Goal: Information Seeking & Learning: Learn about a topic

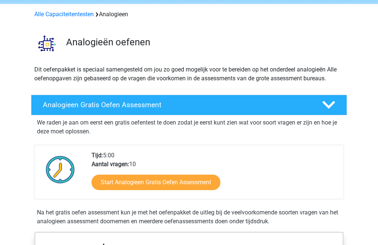
scroll to position [27, 0]
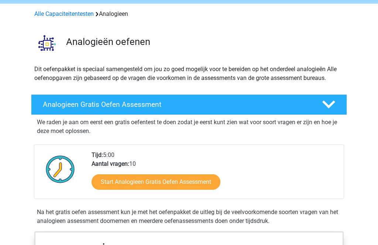
click at [174, 180] on link "Start Analogieen Gratis Oefen Assessment" at bounding box center [156, 182] width 129 height 15
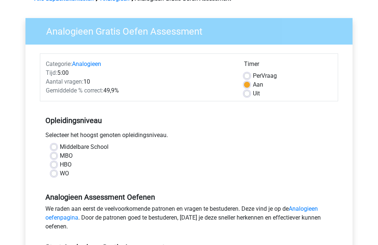
scroll to position [43, 0]
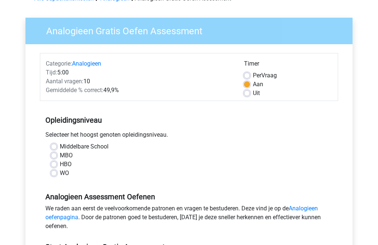
click at [60, 174] on label "WO" at bounding box center [64, 173] width 9 height 9
click at [55, 174] on input "WO" at bounding box center [54, 172] width 6 height 7
radio input "true"
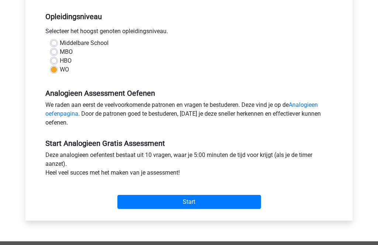
scroll to position [147, 0]
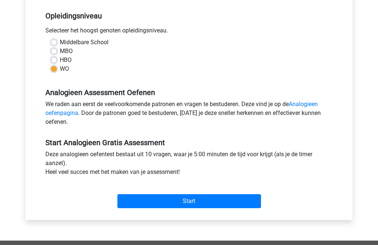
click at [199, 197] on input "Start" at bounding box center [189, 201] width 144 height 14
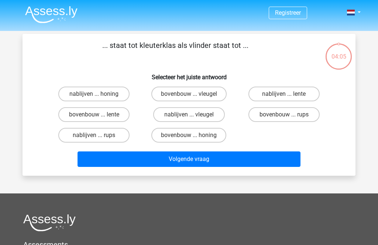
click at [305, 114] on label "bovenbouw ... rups" at bounding box center [283, 114] width 71 height 15
click at [289, 115] on input "bovenbouw ... rups" at bounding box center [286, 117] width 5 height 5
radio input "true"
click at [208, 160] on button "Volgende vraag" at bounding box center [188, 159] width 223 height 15
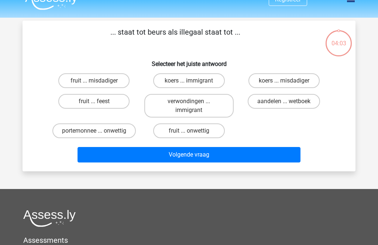
scroll to position [34, 0]
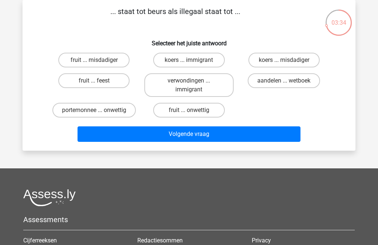
click at [111, 112] on label "portemonnee ... onwettig" at bounding box center [93, 110] width 83 height 15
click at [99, 112] on input "portemonnee ... onwettig" at bounding box center [96, 112] width 5 height 5
radio input "true"
click at [214, 135] on button "Volgende vraag" at bounding box center [188, 134] width 223 height 15
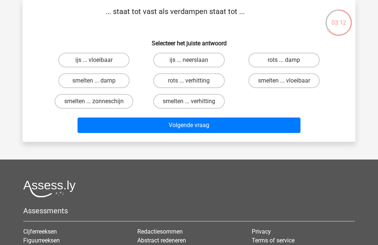
click at [294, 82] on label "smelten ... vloeibaar" at bounding box center [283, 80] width 71 height 15
click at [289, 82] on input "smelten ... vloeibaar" at bounding box center [286, 83] width 5 height 5
radio input "true"
click at [223, 126] on button "Volgende vraag" at bounding box center [188, 125] width 223 height 15
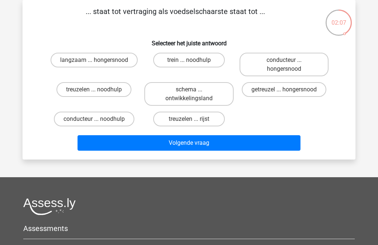
click at [206, 57] on label "trein ... noodhulp" at bounding box center [188, 60] width 71 height 15
click at [194, 60] on input "trein ... noodhulp" at bounding box center [191, 62] width 5 height 5
radio input "true"
click at [211, 142] on button "Volgende vraag" at bounding box center [188, 142] width 223 height 15
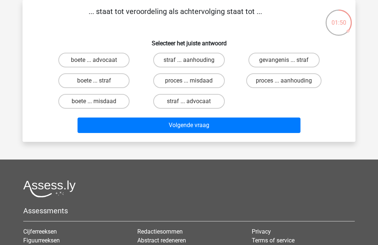
click at [292, 82] on label "proces ... aanhouding" at bounding box center [283, 80] width 75 height 15
click at [289, 82] on input "proces ... aanhouding" at bounding box center [286, 83] width 5 height 5
radio input "true"
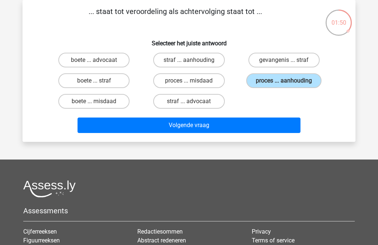
click at [196, 122] on button "Volgende vraag" at bounding box center [188, 125] width 223 height 15
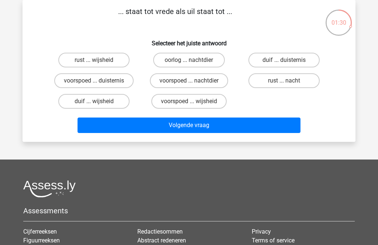
click at [303, 82] on label "rust ... nacht" at bounding box center [283, 80] width 71 height 15
click at [289, 82] on input "rust ... nacht" at bounding box center [286, 83] width 5 height 5
radio input "true"
click at [94, 99] on label "duif ... wijsheid" at bounding box center [93, 101] width 71 height 15
click at [94, 101] on input "duif ... wijsheid" at bounding box center [96, 103] width 5 height 5
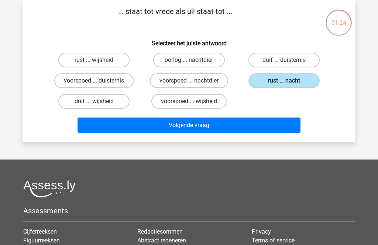
radio input "true"
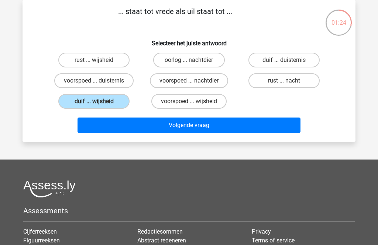
click at [208, 123] on button "Volgende vraag" at bounding box center [188, 125] width 223 height 15
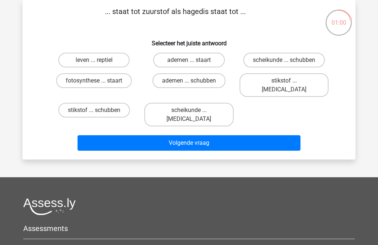
click at [108, 58] on label "leven ... reptiel" at bounding box center [93, 60] width 71 height 15
click at [99, 60] on input "leven ... reptiel" at bounding box center [96, 62] width 5 height 5
radio input "true"
click at [216, 135] on button "Volgende vraag" at bounding box center [188, 142] width 223 height 15
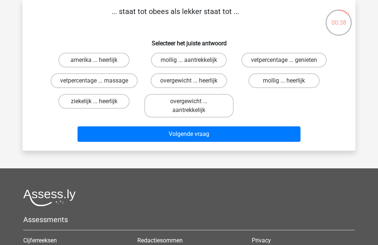
click at [218, 78] on label "overgewicht ... heerlijk" at bounding box center [189, 80] width 76 height 15
click at [194, 81] on input "overgewicht ... heerlijk" at bounding box center [191, 83] width 5 height 5
radio input "true"
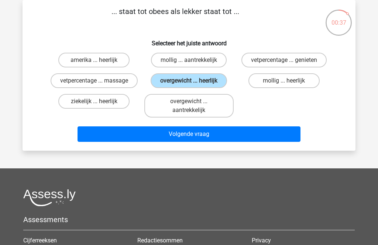
click at [207, 132] on button "Volgende vraag" at bounding box center [188, 134] width 223 height 15
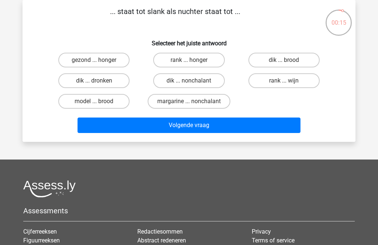
click at [115, 80] on label "dik ... dronken" at bounding box center [93, 80] width 71 height 15
click at [99, 81] on input "dik ... dronken" at bounding box center [96, 83] width 5 height 5
radio input "true"
click at [204, 126] on button "Volgende vraag" at bounding box center [188, 125] width 223 height 15
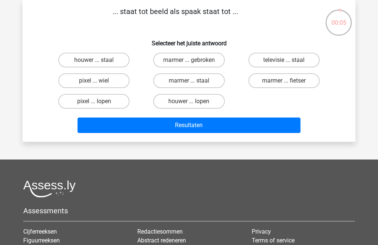
click at [118, 83] on label "pixel ... wiel" at bounding box center [93, 80] width 71 height 15
click at [99, 83] on input "pixel ... wiel" at bounding box center [96, 83] width 5 height 5
radio input "true"
click at [212, 123] on button "Resultaten" at bounding box center [188, 125] width 223 height 15
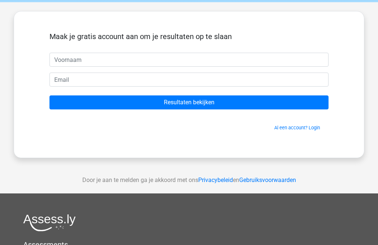
scroll to position [29, 0]
click at [203, 103] on input "Resultaten bekijken" at bounding box center [188, 103] width 279 height 14
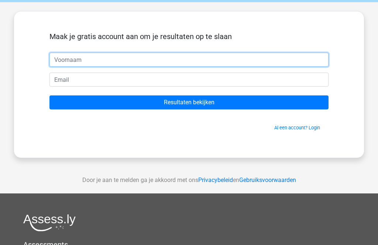
click at [93, 58] on input "text" at bounding box center [188, 60] width 279 height 14
type input "Anja"
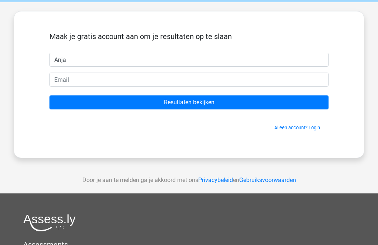
click at [202, 100] on input "Resultaten bekijken" at bounding box center [188, 103] width 279 height 14
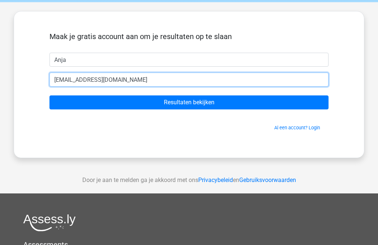
type input "avanbelkum@hotmail.com"
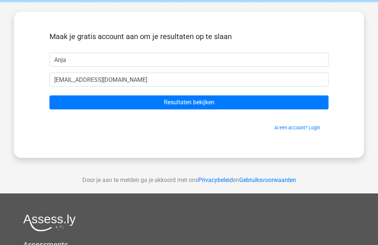
click at [209, 104] on input "Resultaten bekijken" at bounding box center [188, 103] width 279 height 14
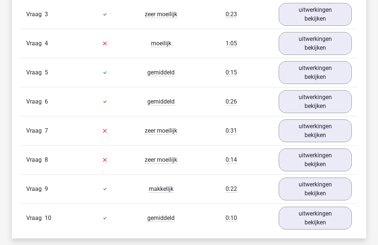
scroll to position [691, 0]
click at [324, 131] on link "uitwerkingen bekijken" at bounding box center [315, 131] width 73 height 23
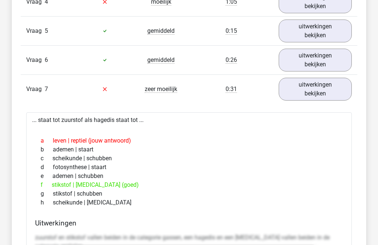
scroll to position [733, 0]
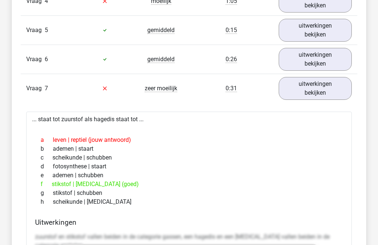
click at [324, 86] on link "uitwerkingen bekijken" at bounding box center [315, 88] width 73 height 23
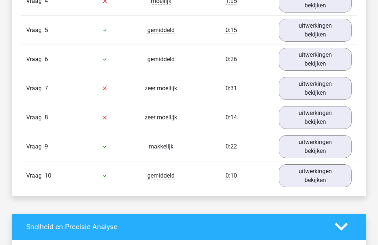
click at [327, 118] on link "uitwerkingen bekijken" at bounding box center [315, 117] width 73 height 23
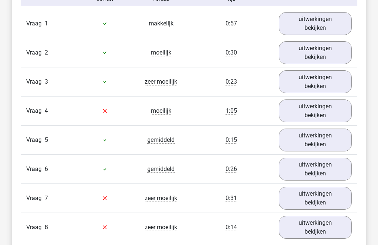
scroll to position [623, 0]
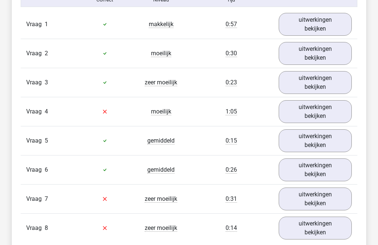
click at [332, 110] on link "uitwerkingen bekijken" at bounding box center [315, 111] width 73 height 23
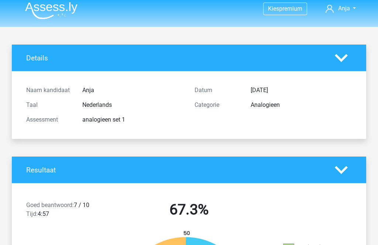
scroll to position [0, 0]
